Goal: Transaction & Acquisition: Purchase product/service

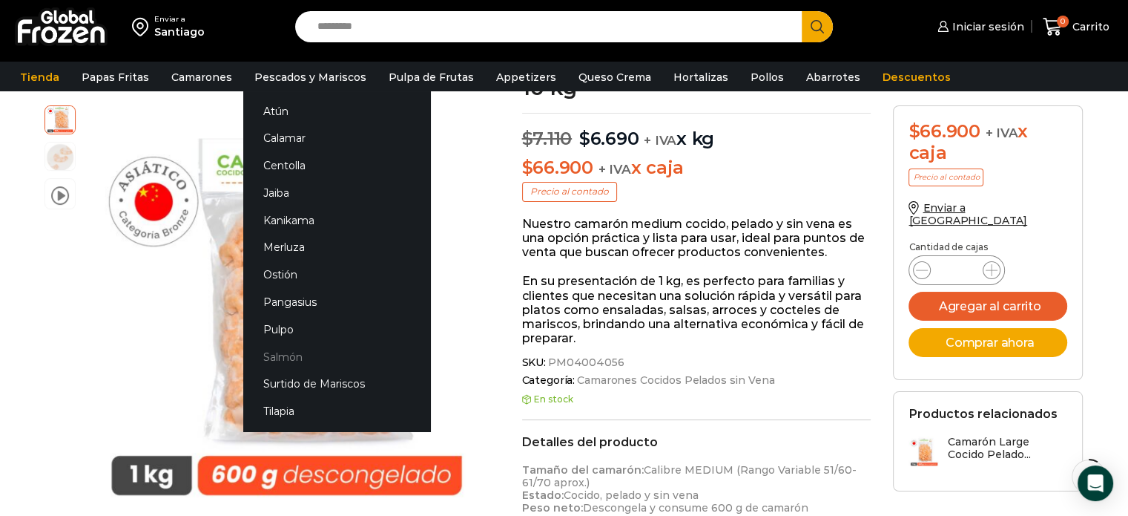
click at [292, 359] on link "Salmón" at bounding box center [336, 356] width 187 height 27
click at [283, 358] on link "Salmón" at bounding box center [336, 356] width 187 height 27
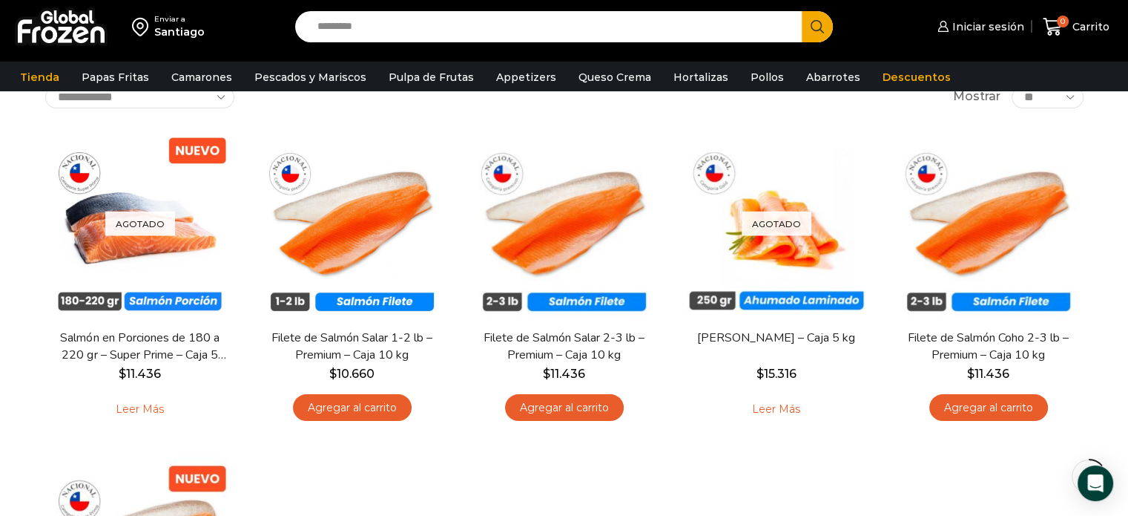
scroll to position [74, 0]
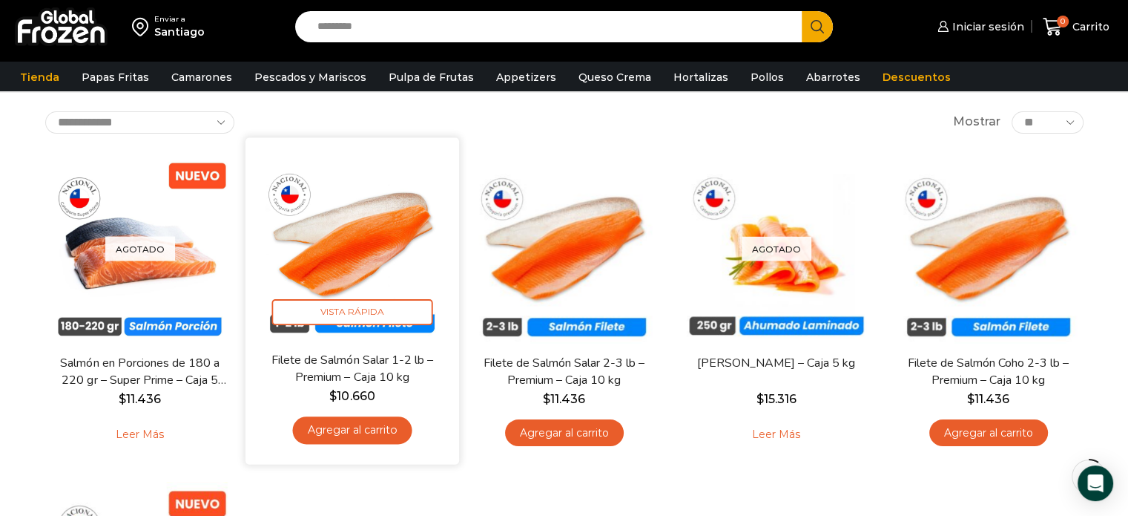
click at [381, 227] on img at bounding box center [352, 243] width 191 height 191
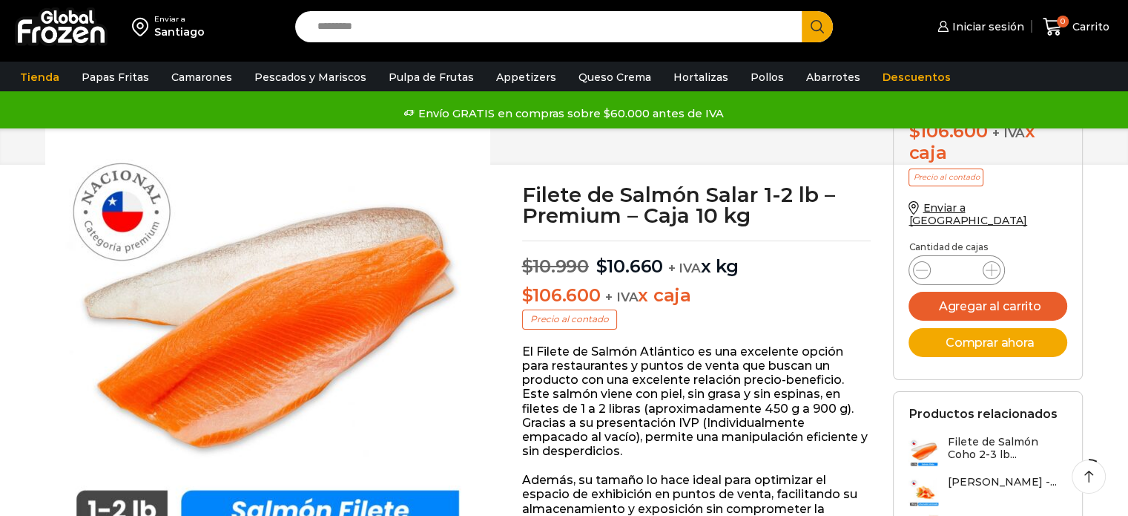
scroll to position [223, 0]
